Goal: Task Accomplishment & Management: Use online tool/utility

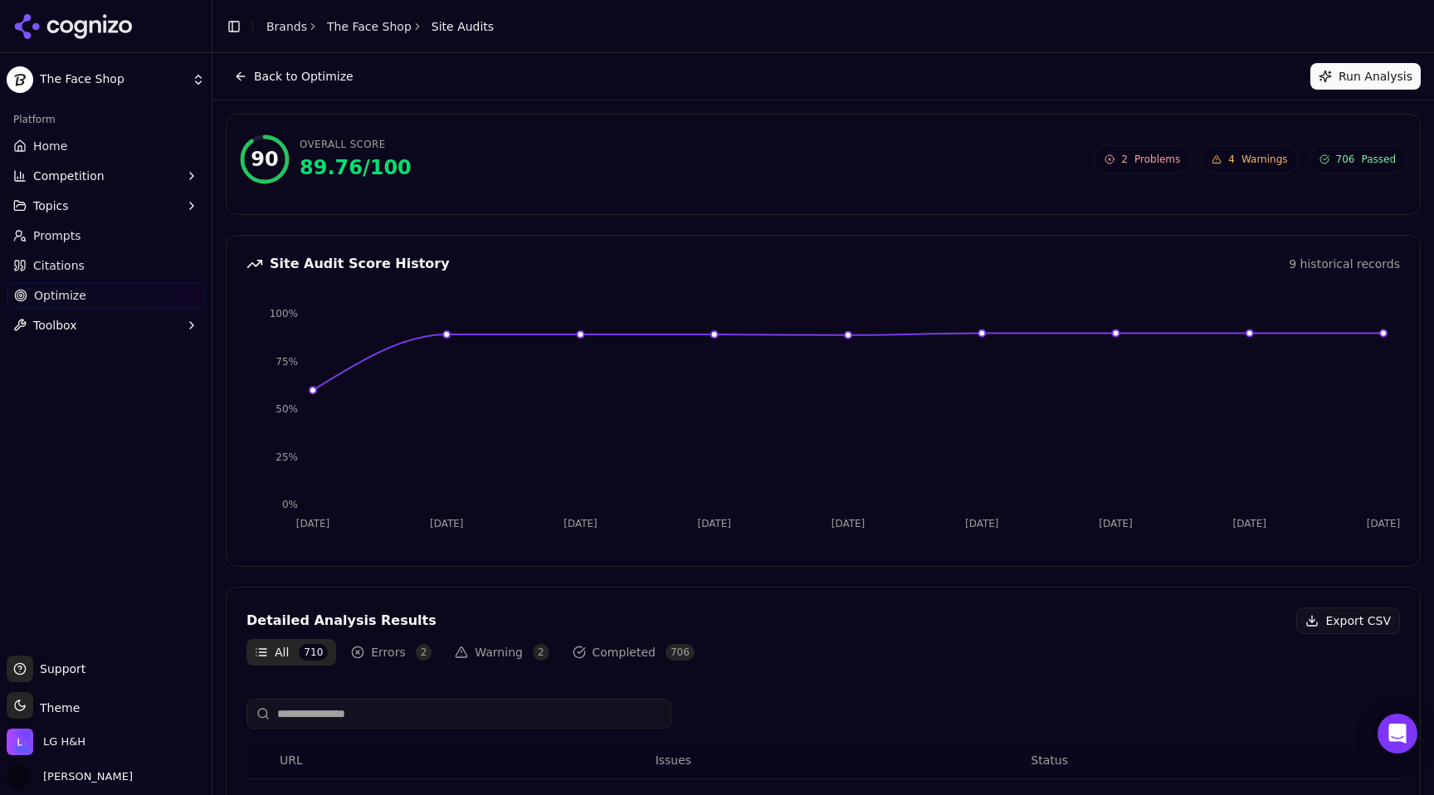
click at [76, 294] on span "Optimize" at bounding box center [60, 295] width 52 height 17
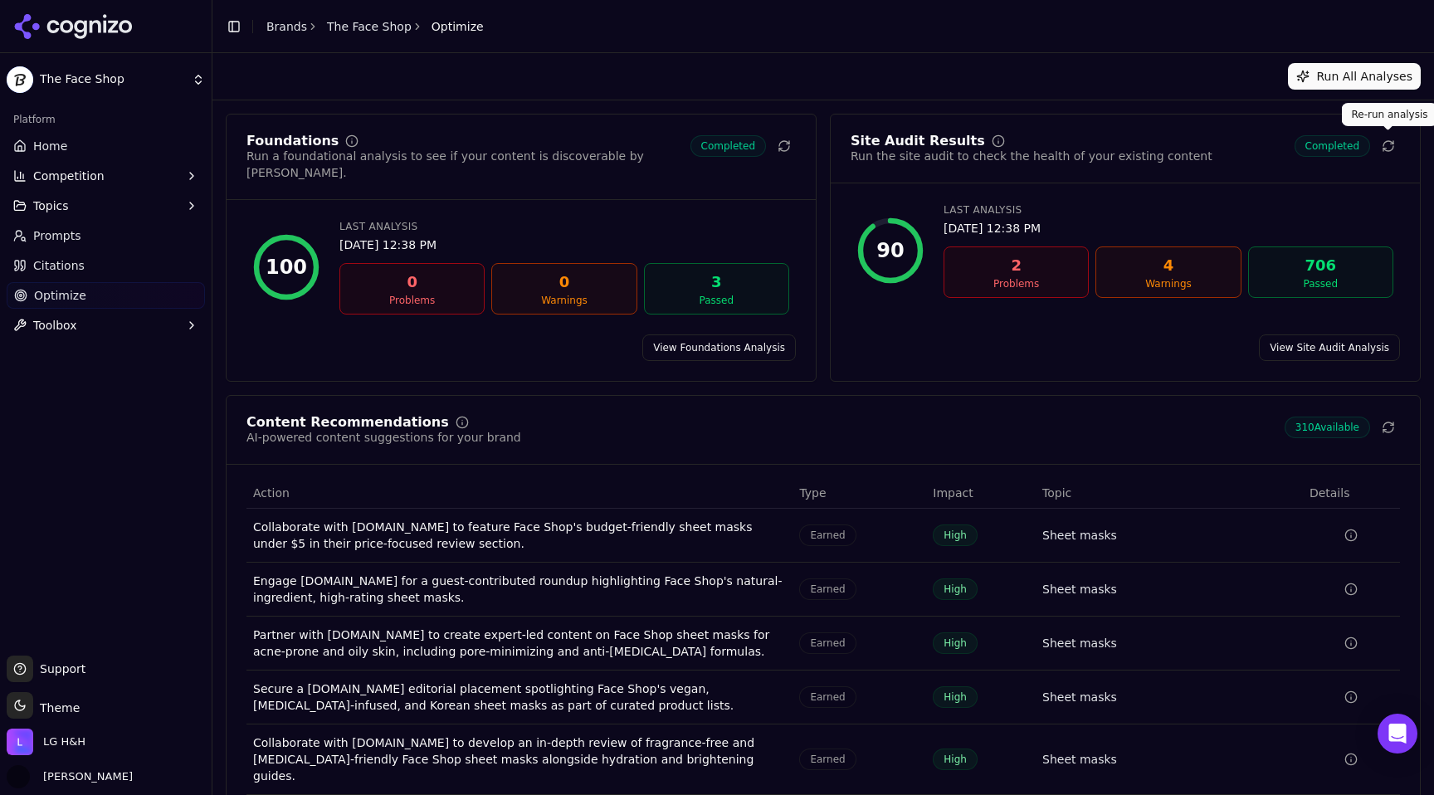
click at [1391, 148] on icon at bounding box center [1387, 145] width 13 height 13
click at [1331, 74] on button "Run All Analyses" at bounding box center [1354, 76] width 133 height 27
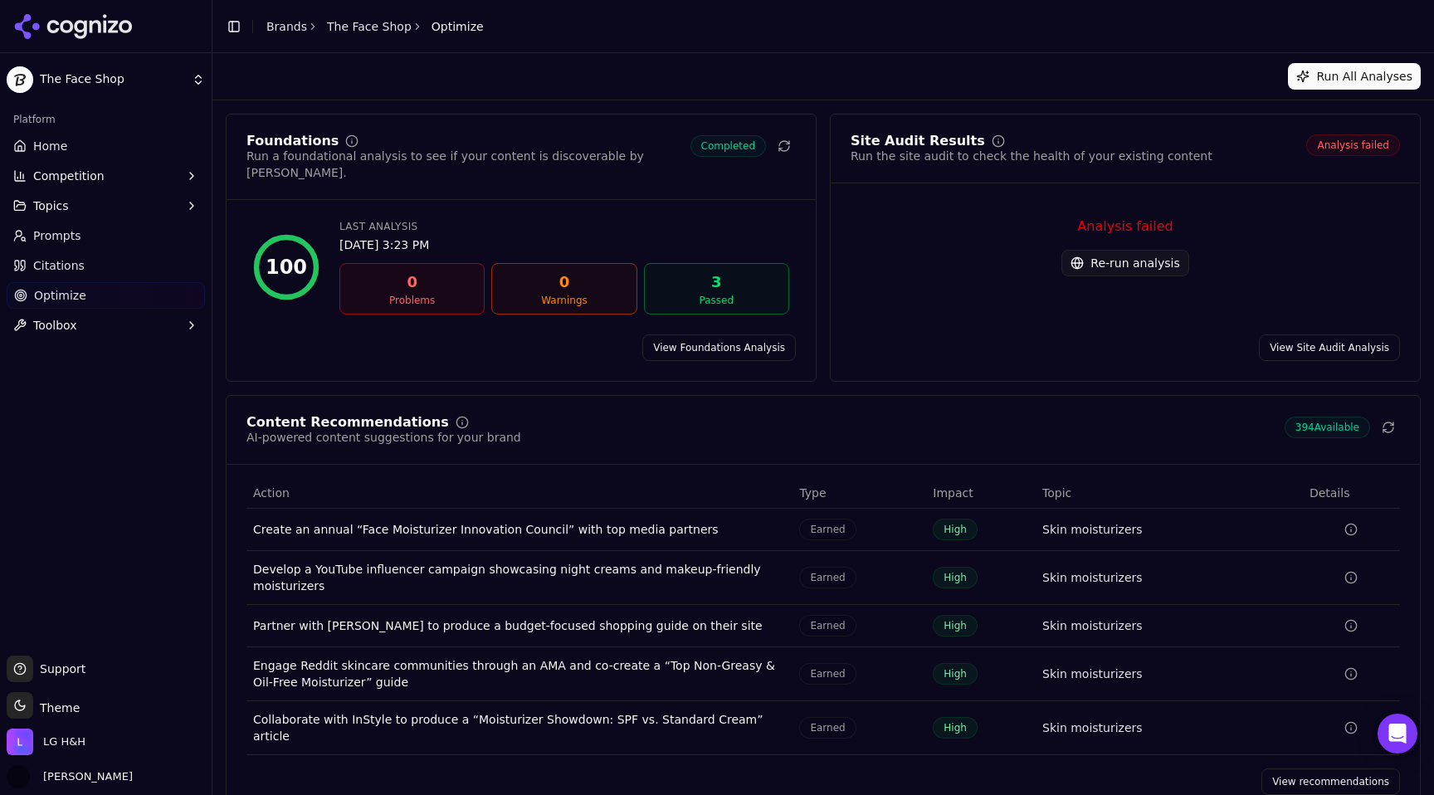
click at [1324, 334] on link "View Site Audit Analysis" at bounding box center [1329, 347] width 141 height 27
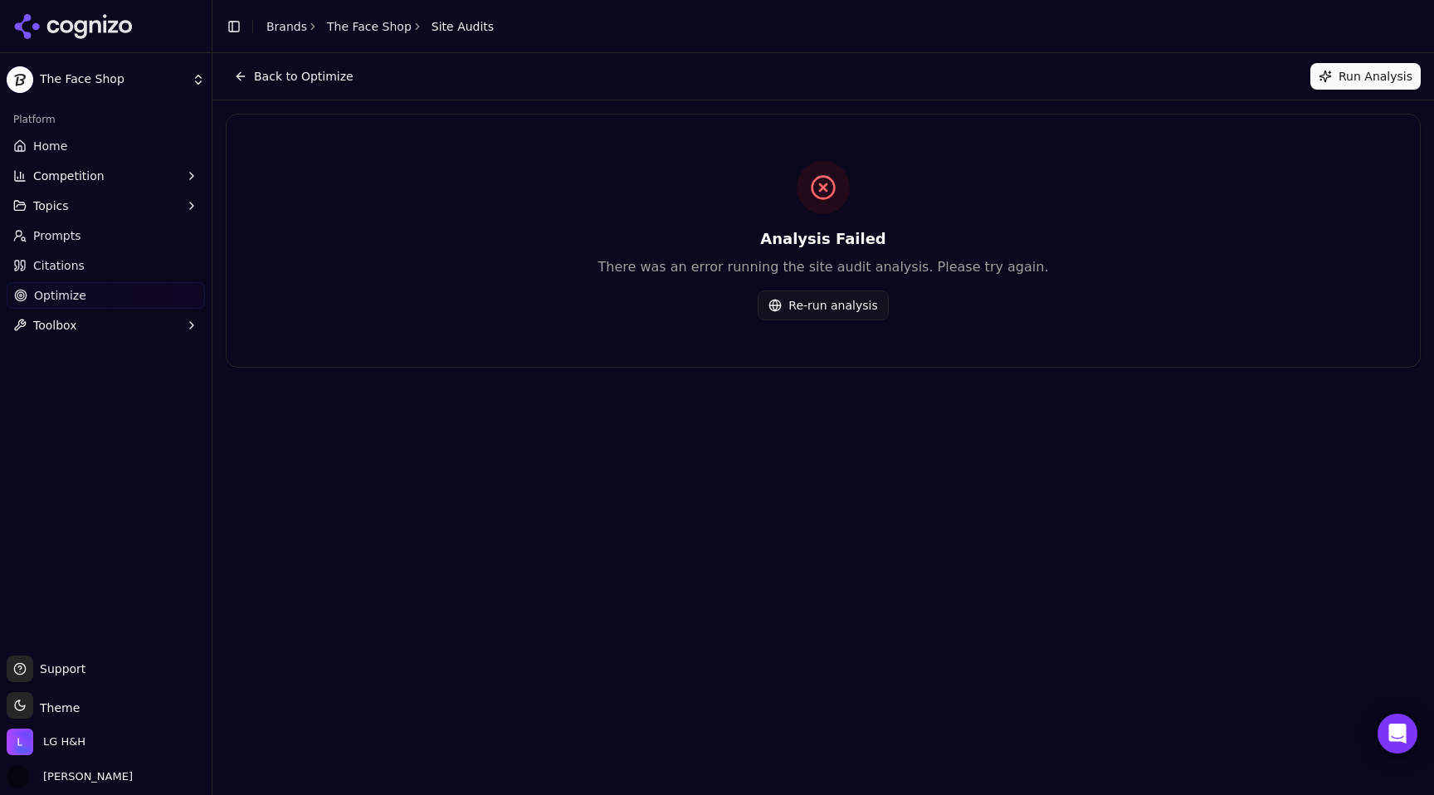
click at [796, 308] on button "Re-run analysis" at bounding box center [822, 305] width 130 height 30
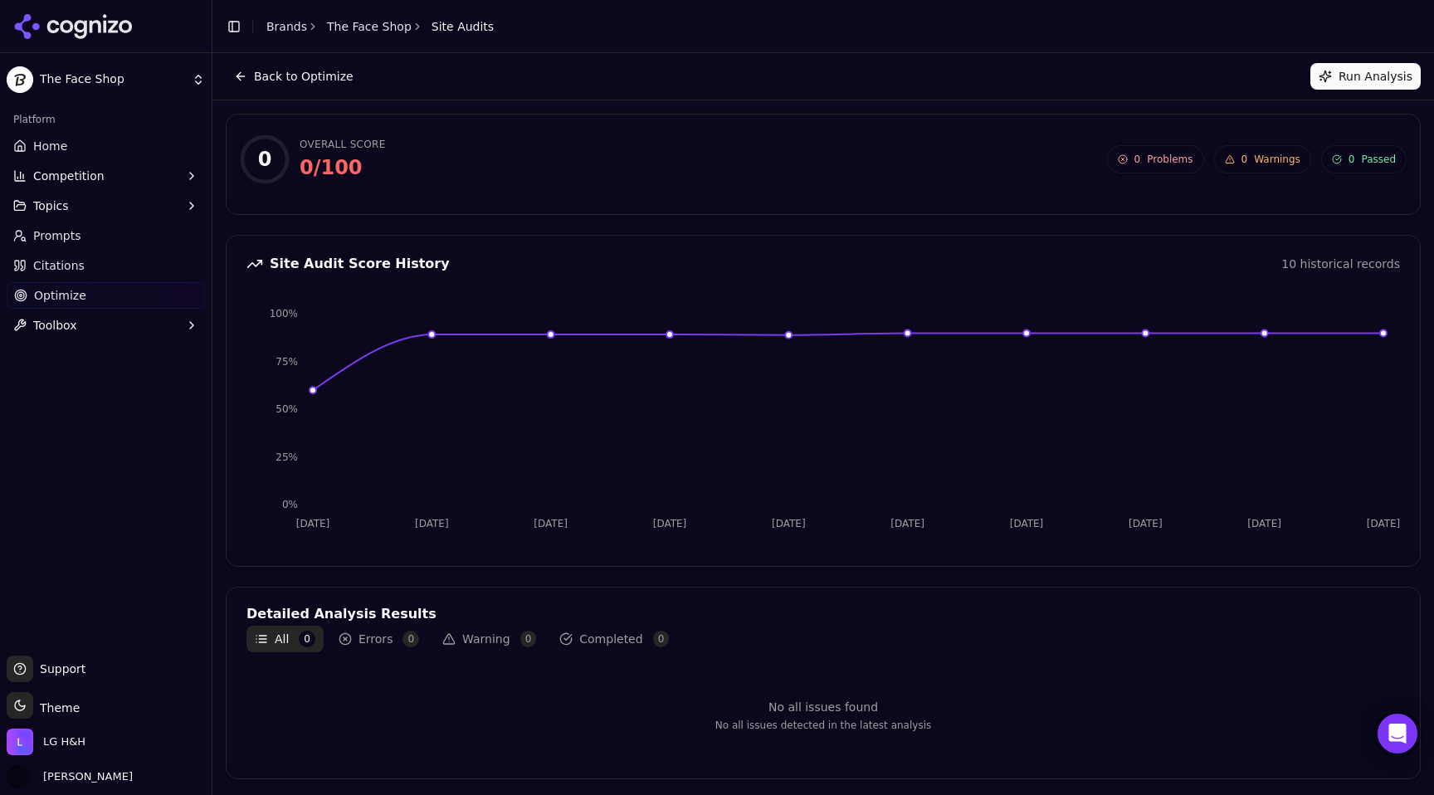
click at [52, 302] on span "Optimize" at bounding box center [60, 295] width 52 height 17
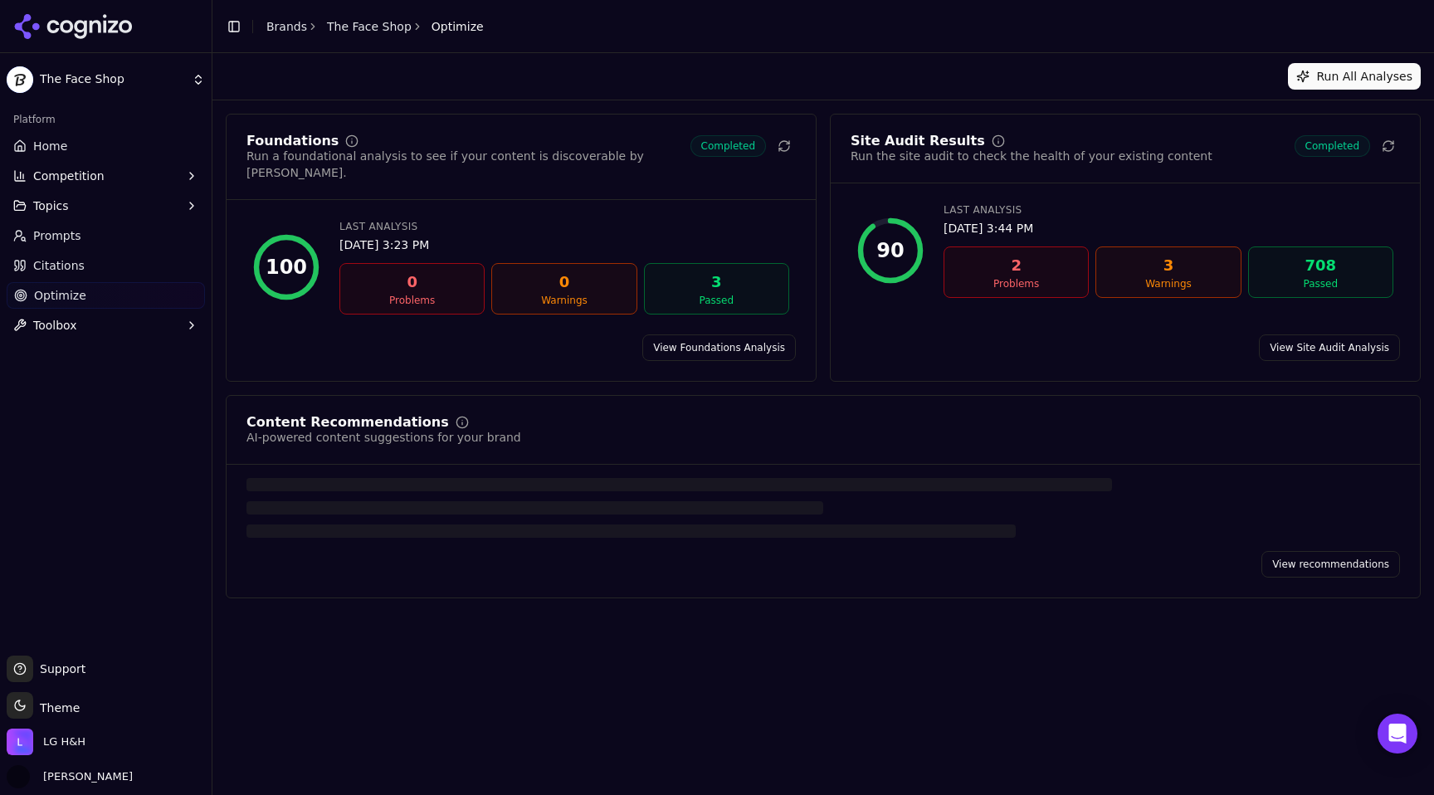
click at [1341, 334] on link "View Site Audit Analysis" at bounding box center [1329, 347] width 141 height 27
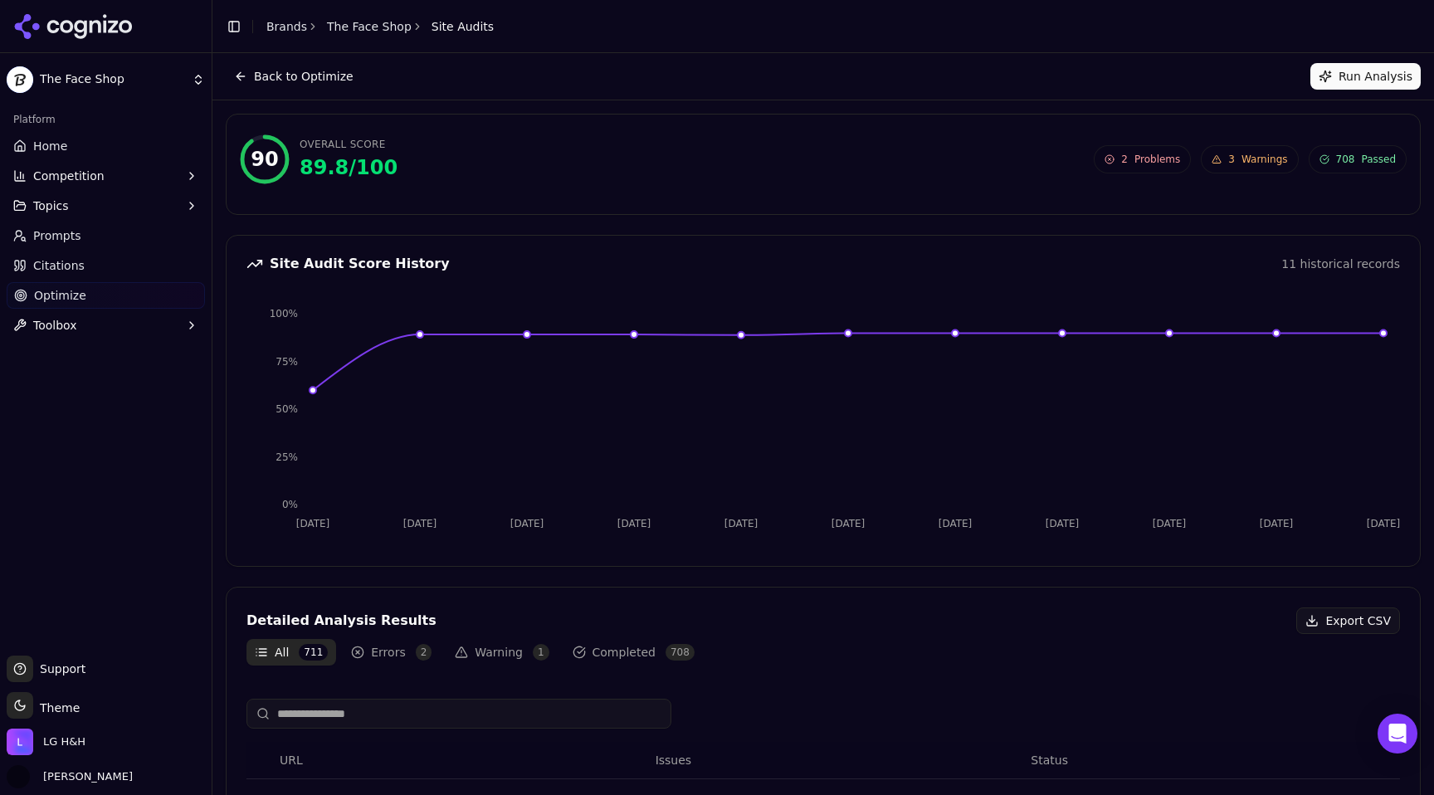
click at [485, 649] on button "Warning 1" at bounding box center [501, 652] width 110 height 27
click at [241, 78] on button "Back to Optimize" at bounding box center [294, 76] width 136 height 27
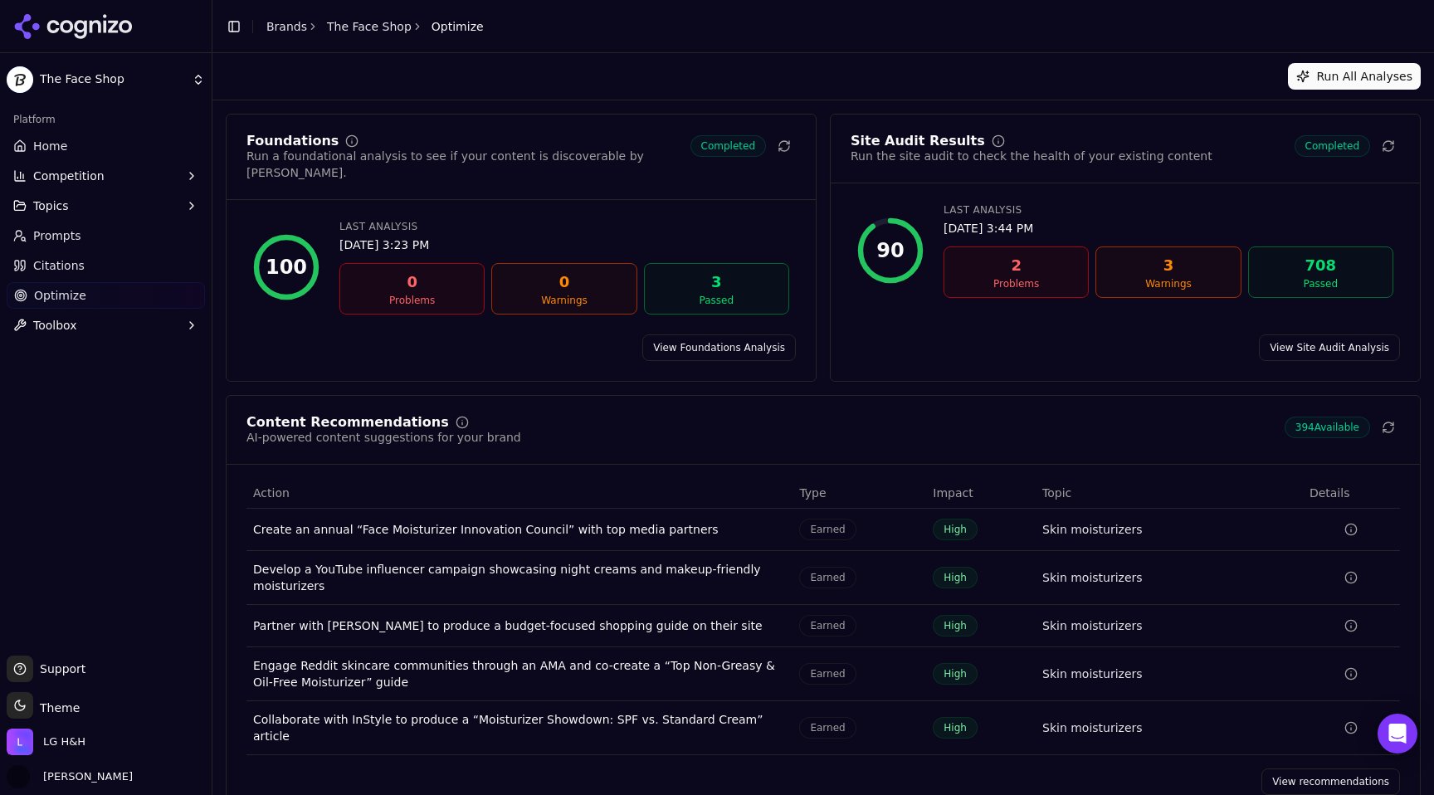
click at [1294, 340] on link "View Site Audit Analysis" at bounding box center [1329, 347] width 141 height 27
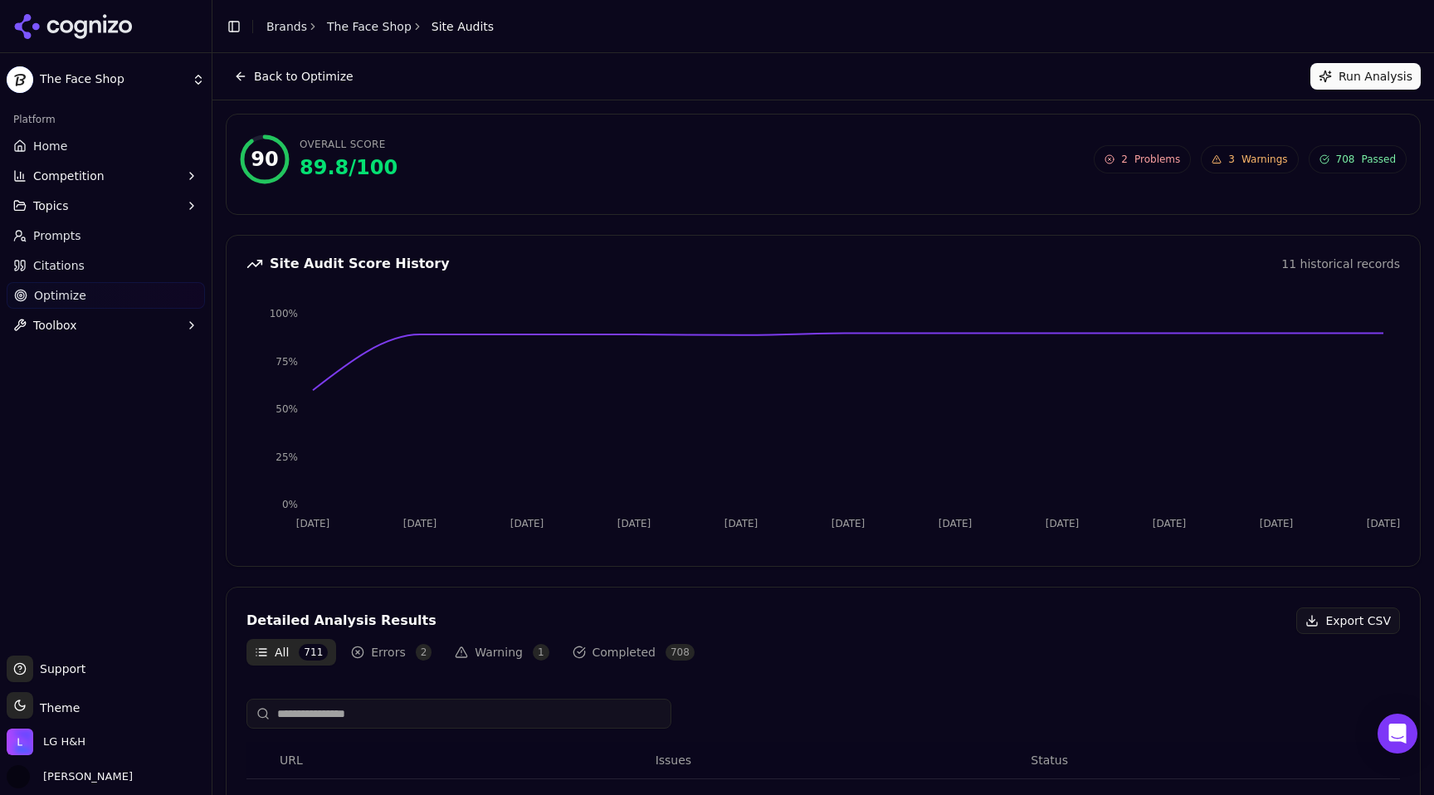
click at [379, 647] on button "Errors 2" at bounding box center [391, 652] width 97 height 27
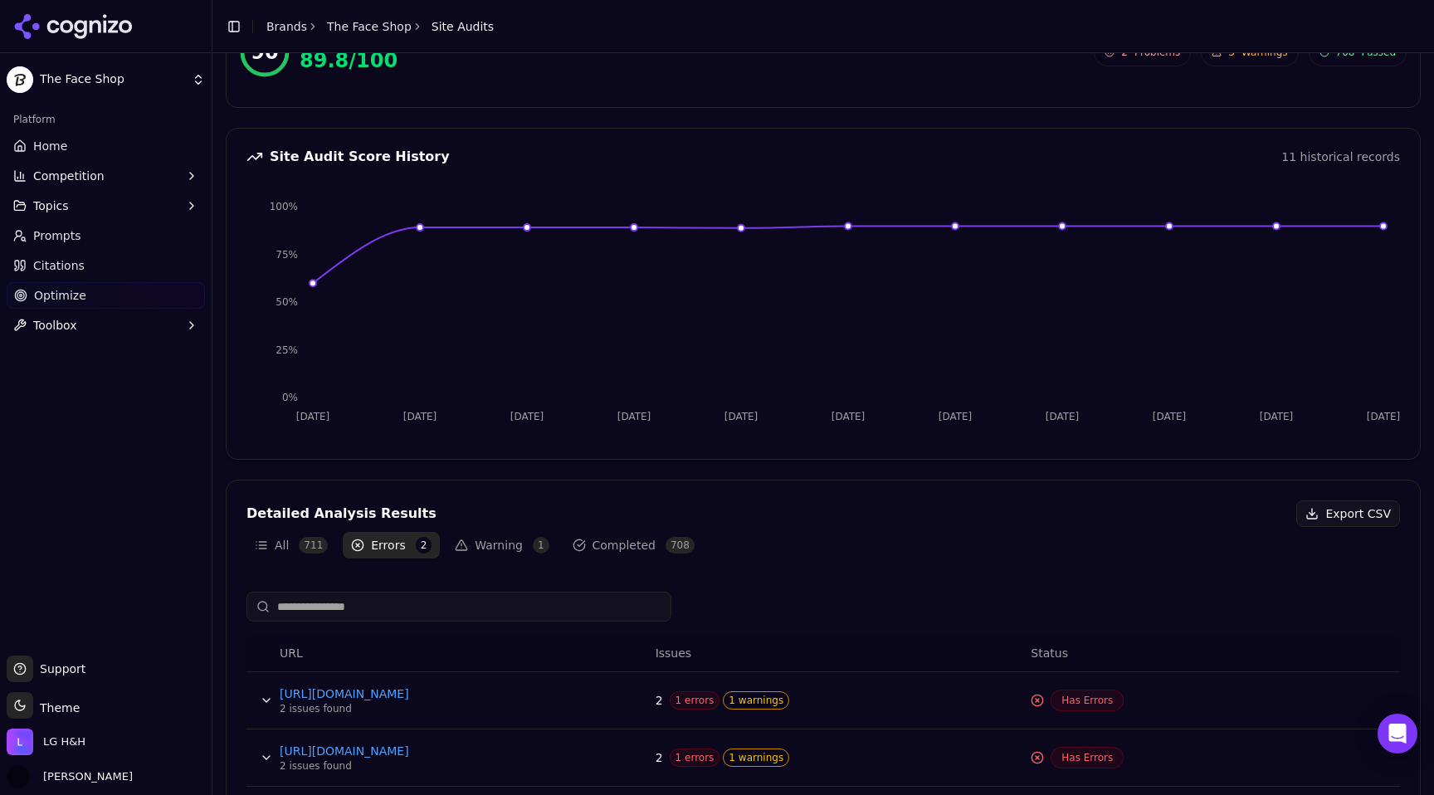
scroll to position [146, 0]
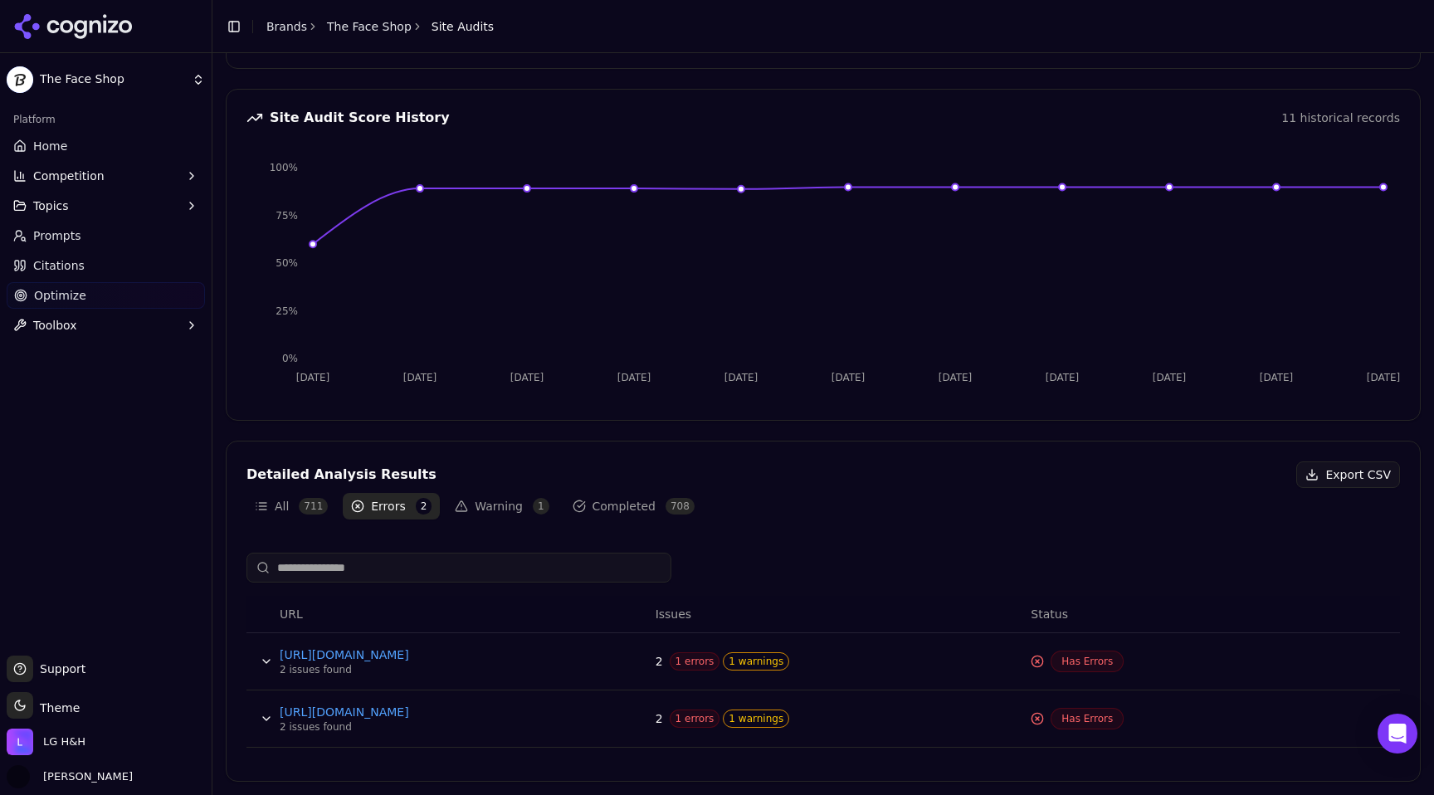
click at [263, 655] on button "Data table" at bounding box center [266, 661] width 27 height 27
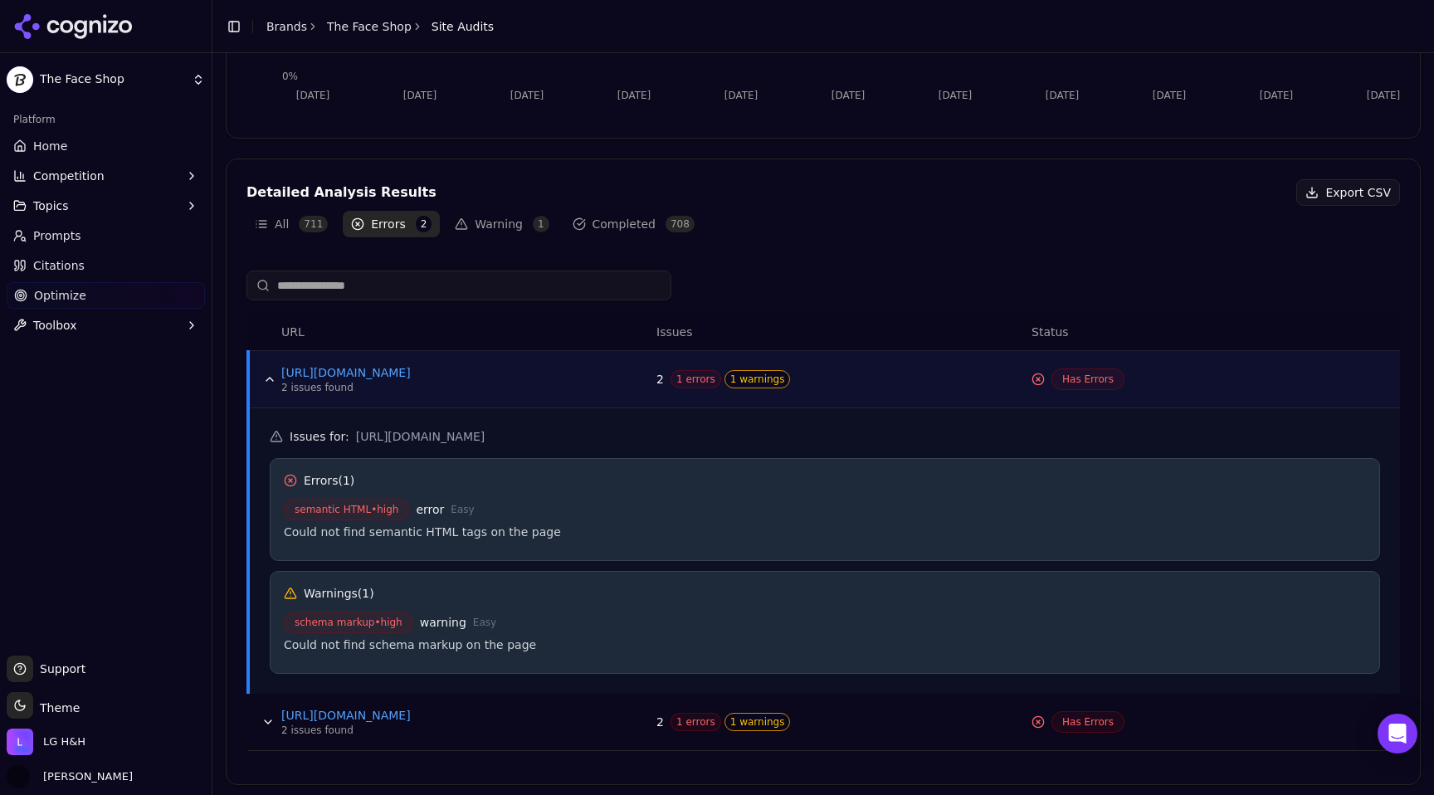
scroll to position [431, 0]
click at [261, 714] on button "Data table" at bounding box center [268, 718] width 27 height 27
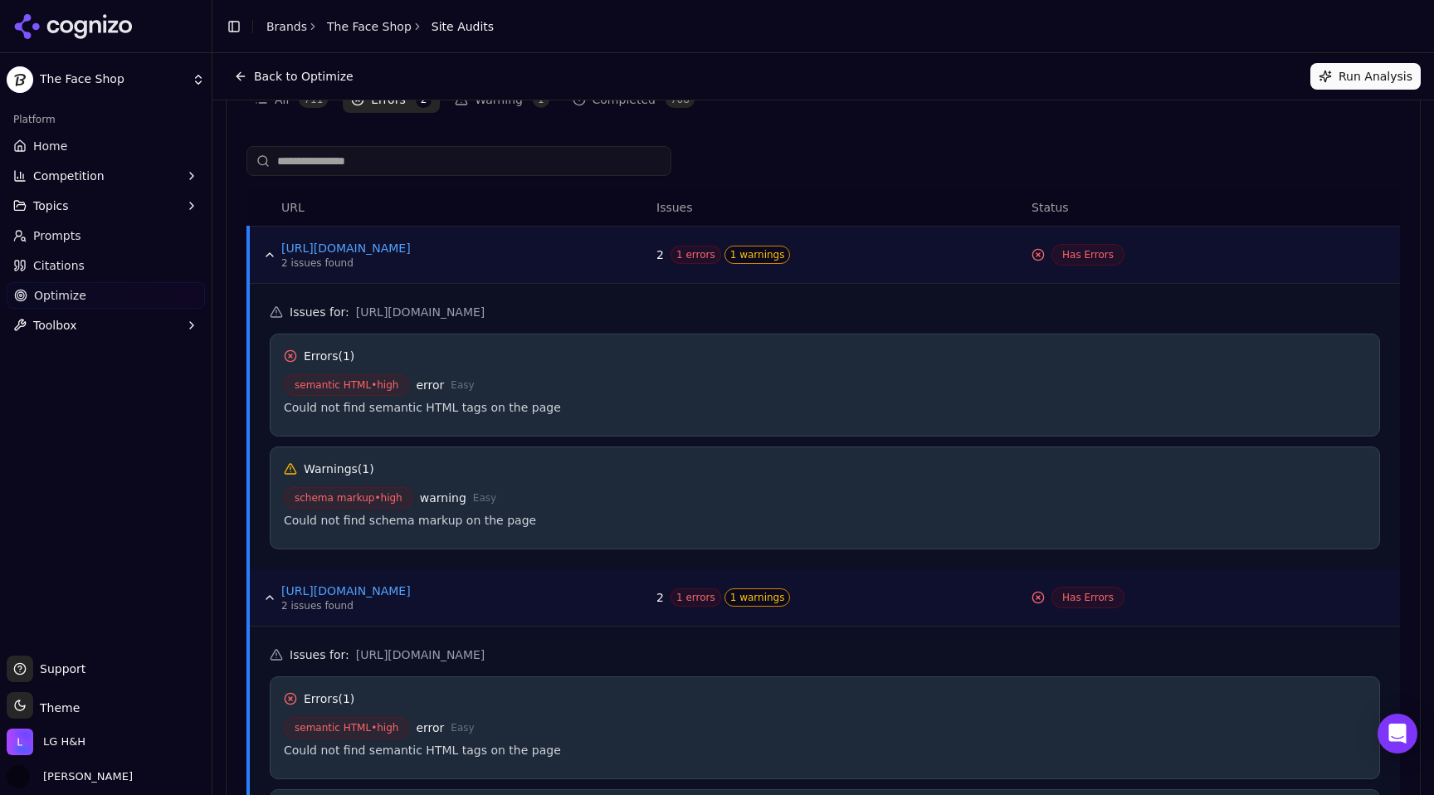
scroll to position [500, 0]
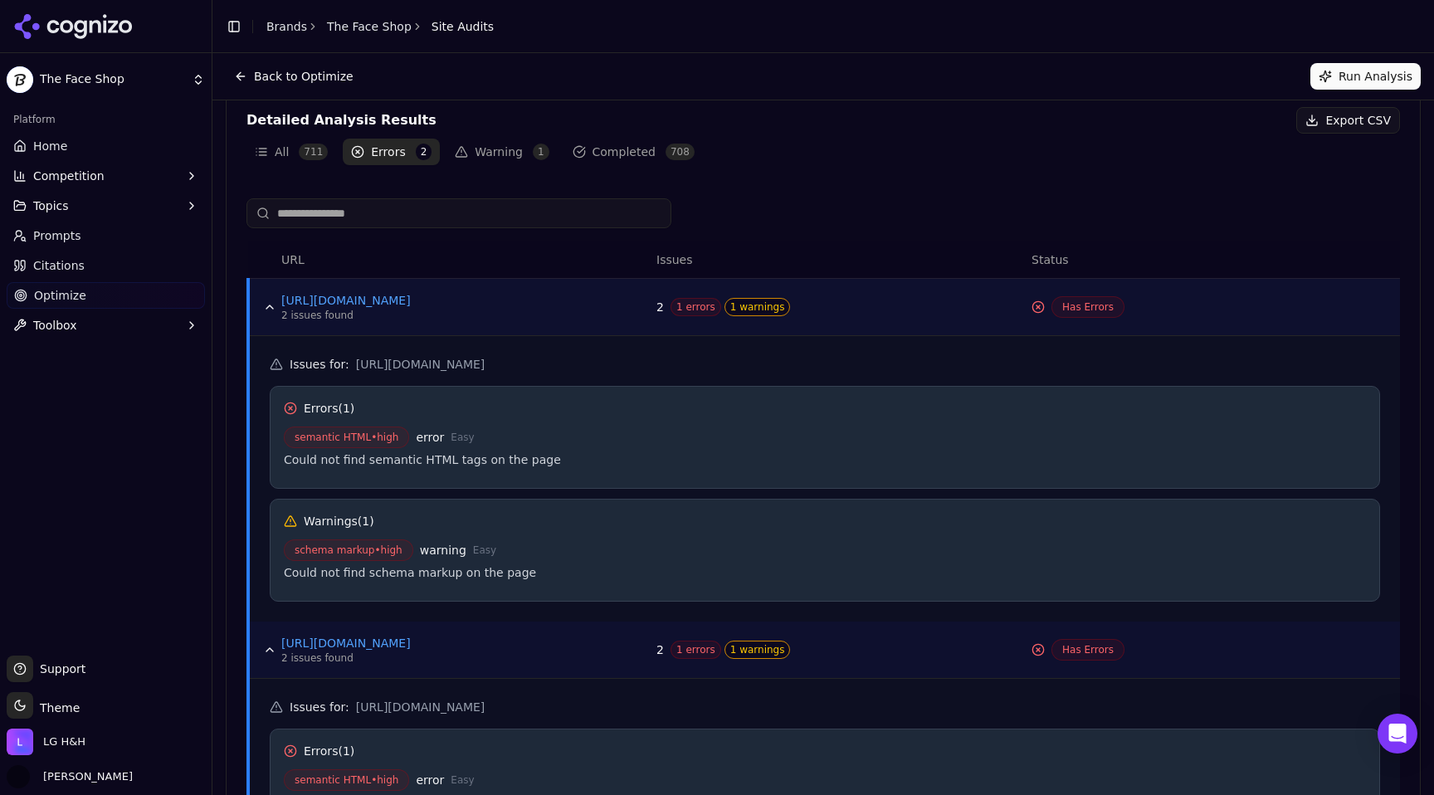
click at [270, 641] on button "Data table" at bounding box center [269, 649] width 27 height 27
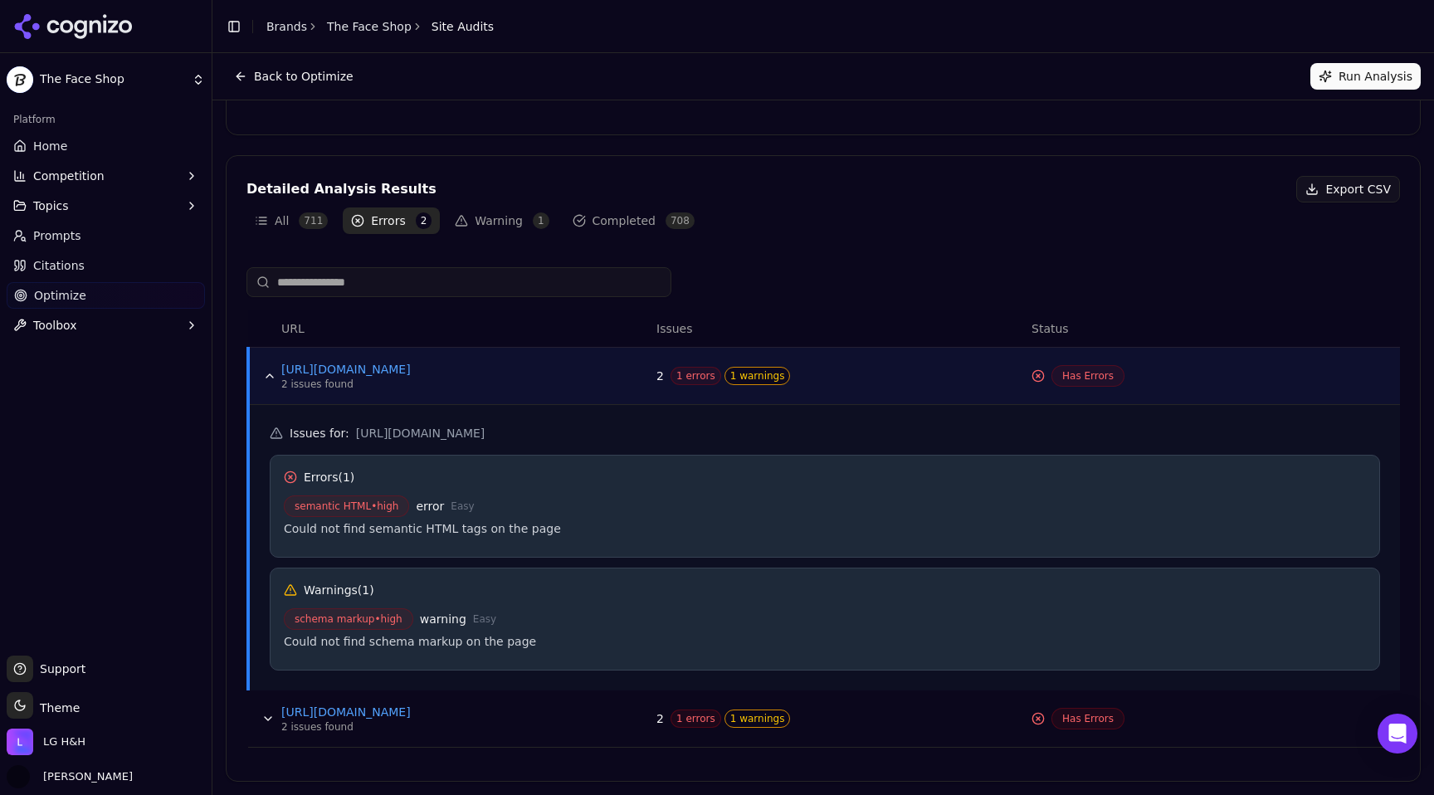
click at [270, 369] on button "Data table" at bounding box center [269, 376] width 27 height 27
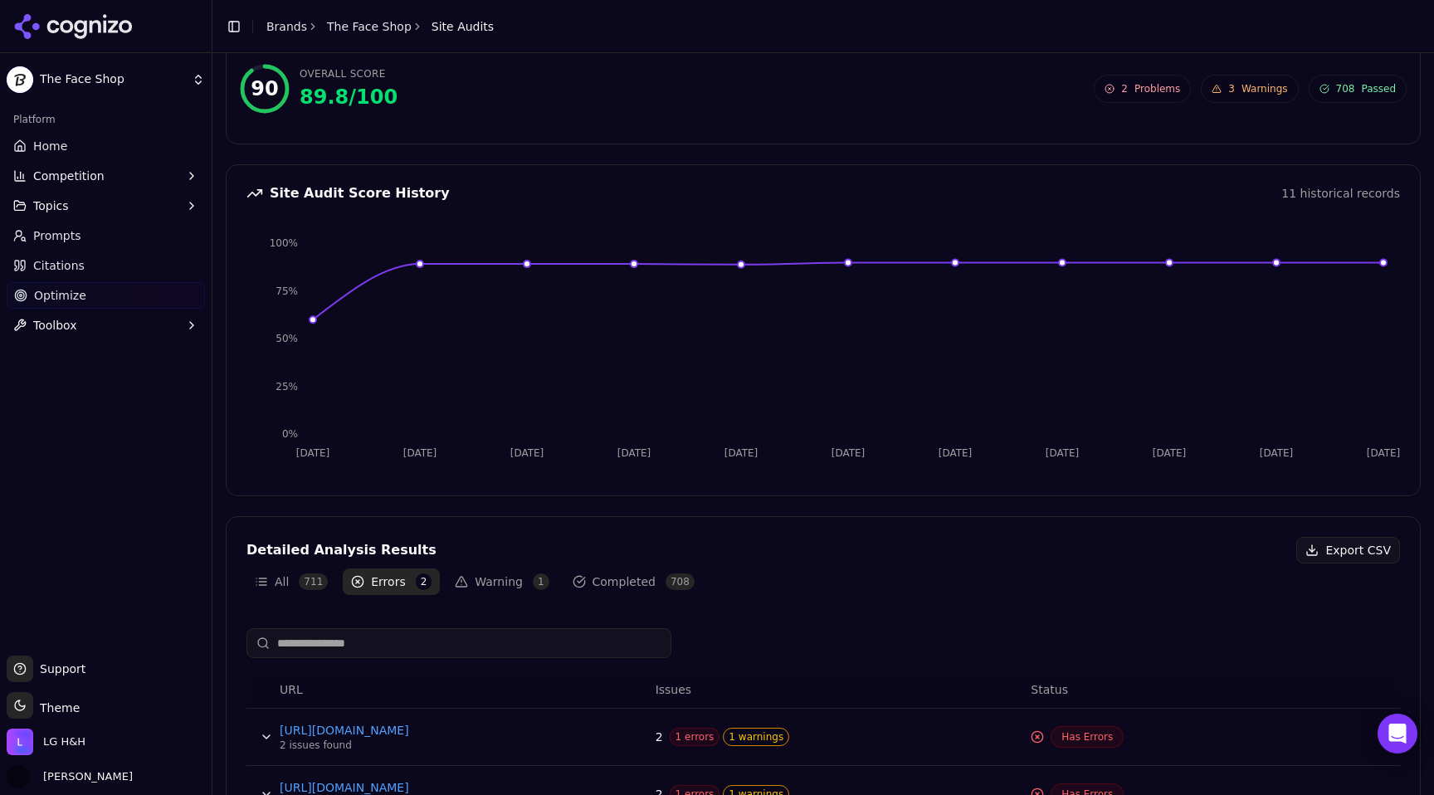
scroll to position [146, 0]
